Goal: Book appointment/travel/reservation

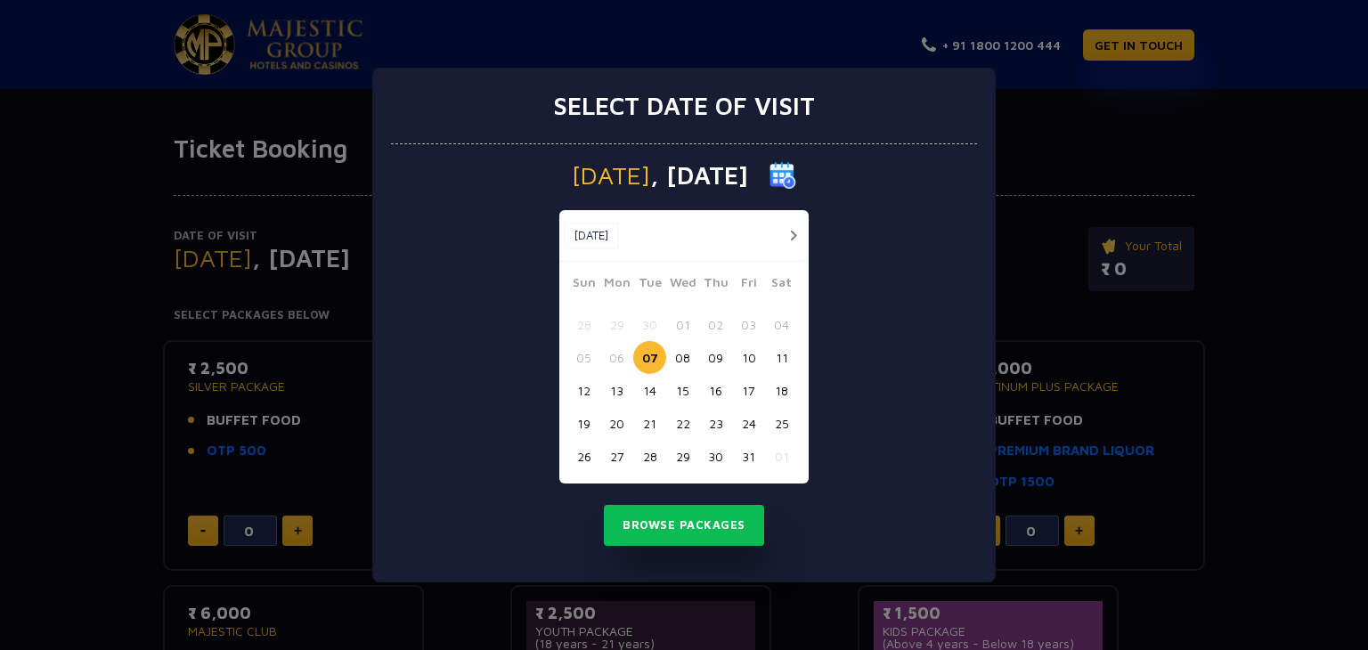
click at [789, 236] on button "button" at bounding box center [793, 235] width 22 height 22
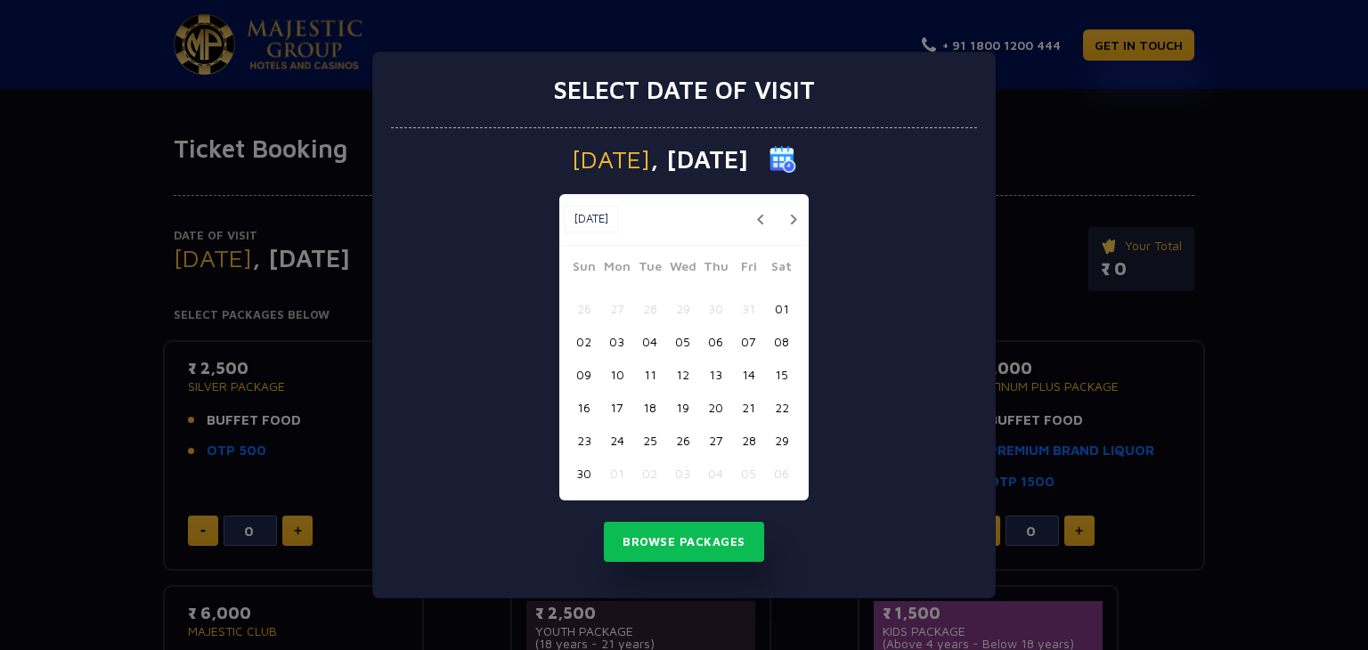
click at [680, 371] on button "12" at bounding box center [682, 374] width 33 height 33
click at [676, 536] on button "Browse Packages" at bounding box center [684, 542] width 160 height 41
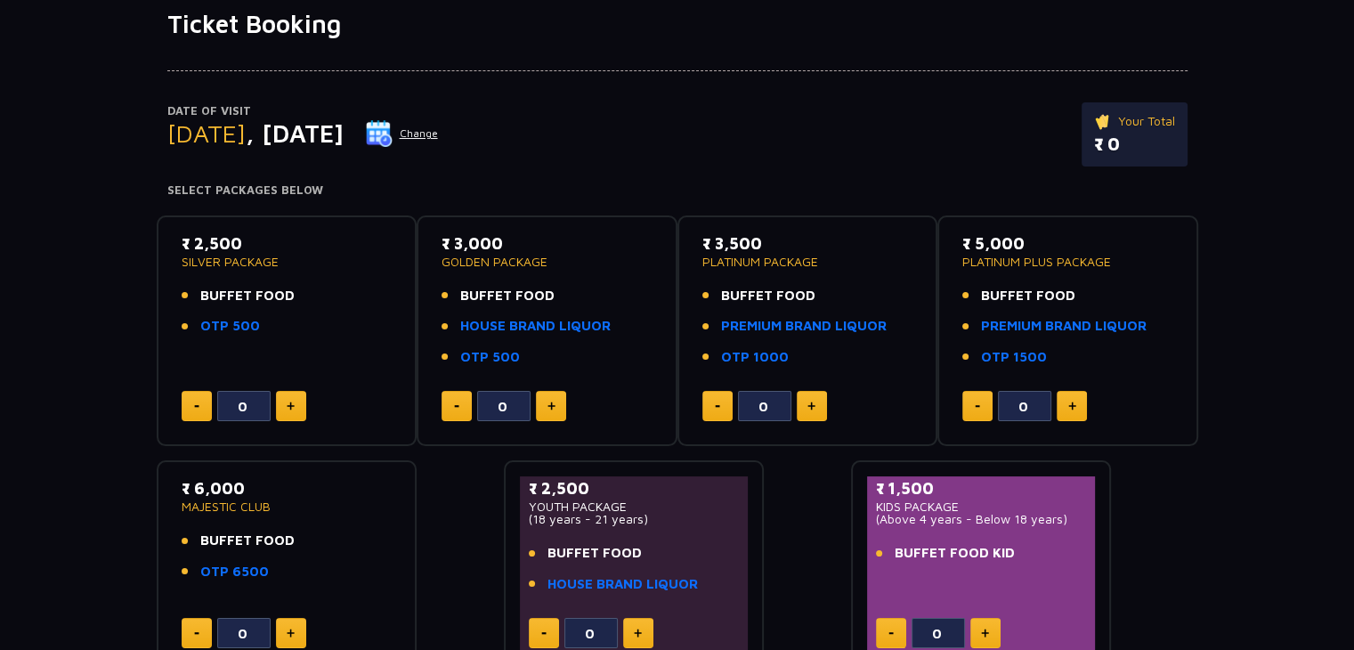
scroll to position [116, 0]
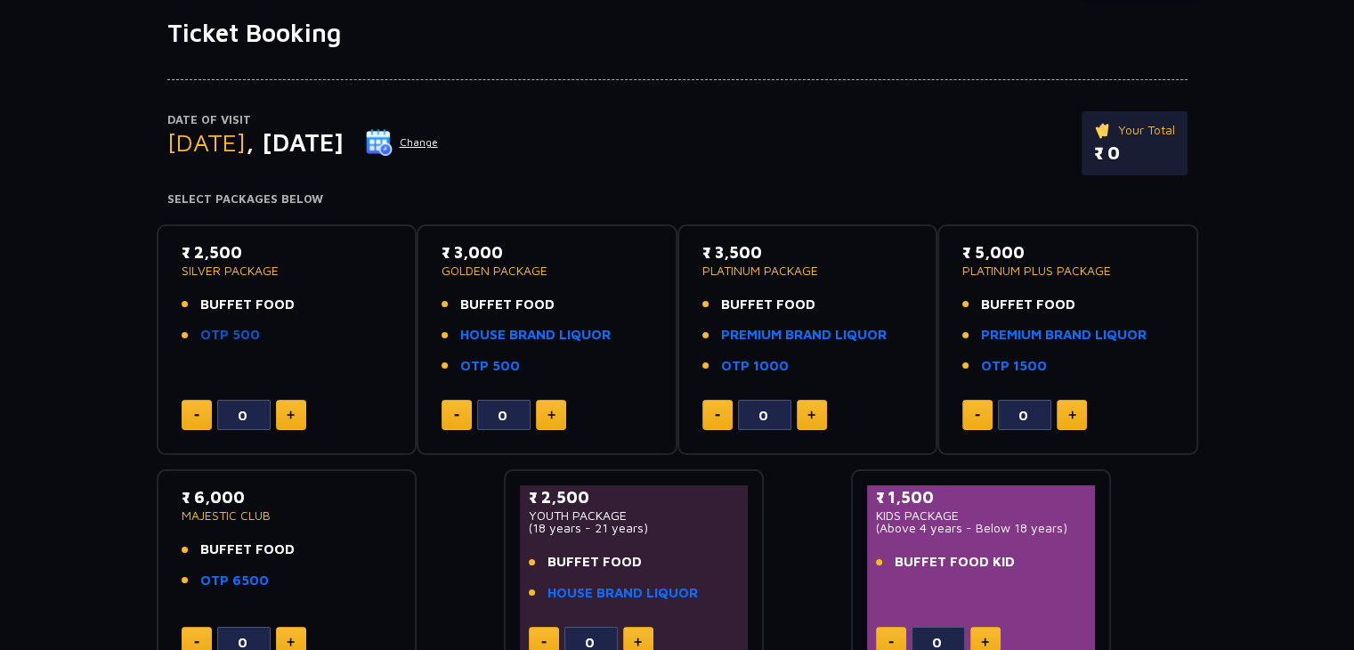
click at [218, 329] on link "OTP 500" at bounding box center [230, 335] width 60 height 20
